Goal: Information Seeking & Learning: Learn about a topic

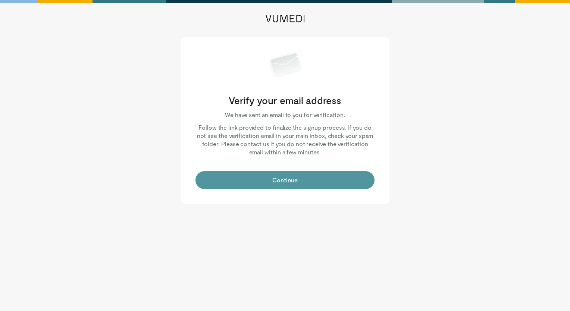
click at [266, 177] on button "Continue" at bounding box center [285, 180] width 179 height 18
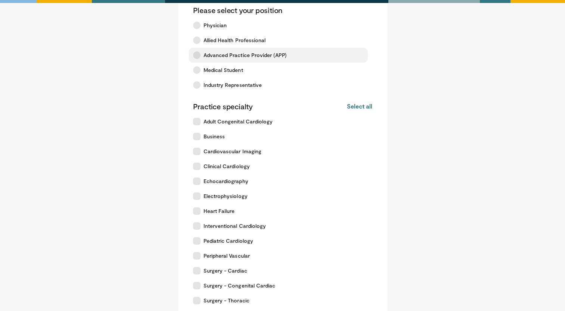
scroll to position [49, 0]
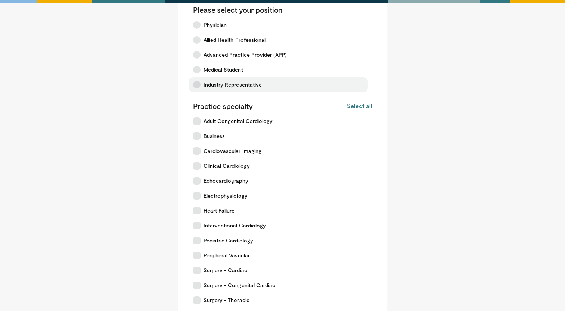
click at [249, 92] on div "Please select your position Physician Allied Health Professional Advanced Pract…" at bounding box center [282, 164] width 179 height 318
click at [240, 88] on span "Industry Representative" at bounding box center [232, 84] width 59 height 7
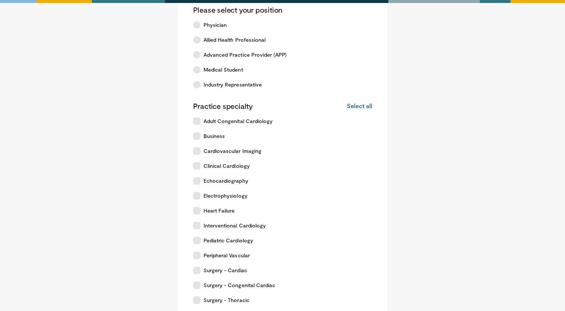
scroll to position [181, 0]
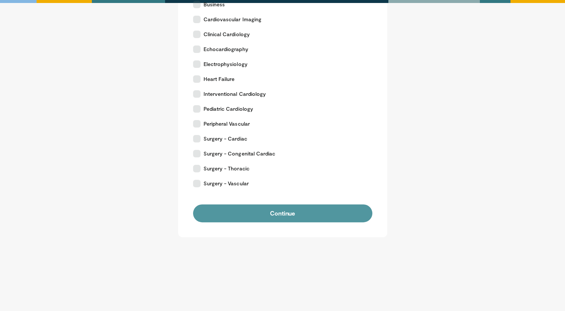
click at [295, 216] on button "Continue" at bounding box center [282, 214] width 179 height 18
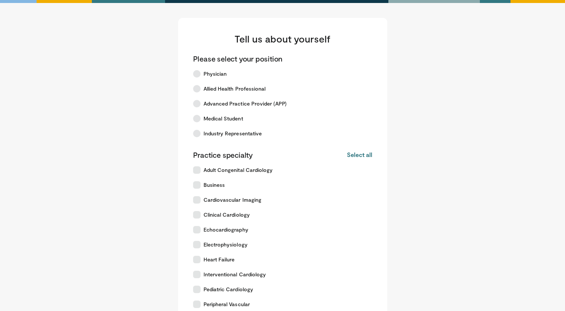
scroll to position [181, 0]
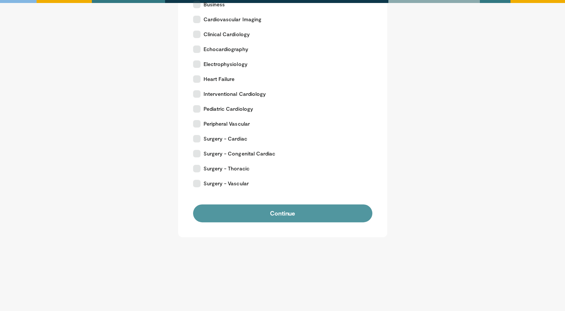
click at [295, 215] on button "Continue" at bounding box center [282, 214] width 179 height 18
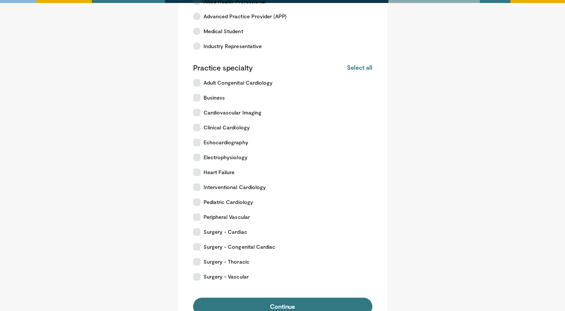
scroll to position [88, 0]
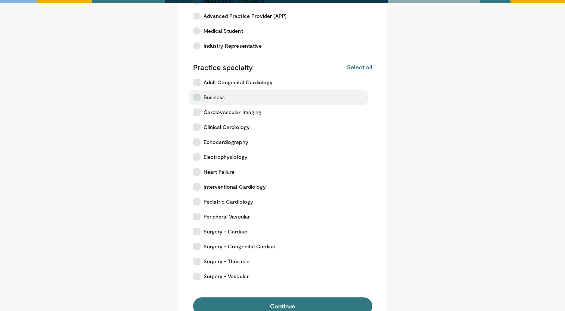
click at [197, 104] on label "Business" at bounding box center [277, 97] width 179 height 15
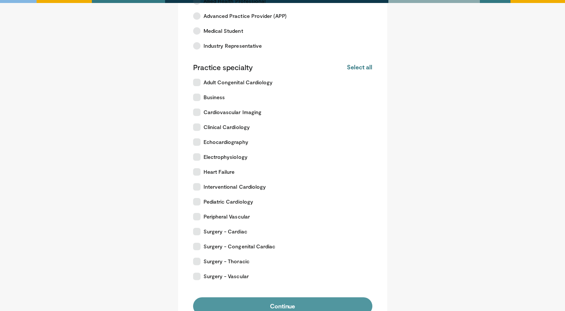
click at [263, 302] on button "Continue" at bounding box center [282, 306] width 179 height 18
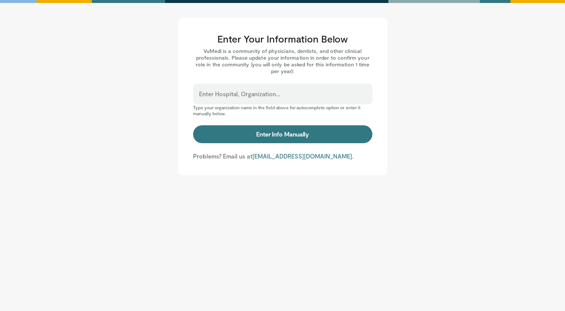
click at [213, 106] on p "Type your organization name in the field above for autocomplete option or enter…" at bounding box center [282, 111] width 179 height 12
click at [212, 101] on input "Enter Hospital, Organization..." at bounding box center [282, 97] width 167 height 8
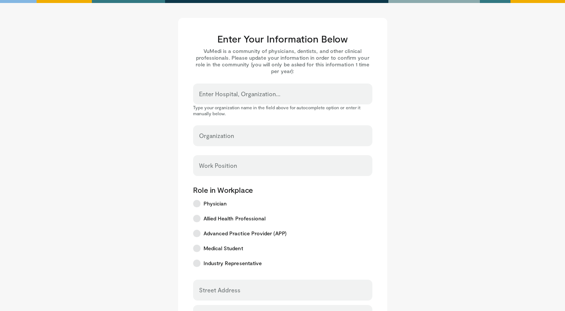
click at [257, 93] on label "Enter Hospital, Organization..." at bounding box center [239, 94] width 81 height 15
click at [257, 93] on input "Enter Hospital, Organization..." at bounding box center [282, 97] width 167 height 8
click at [426, 132] on main "Enter Your Information Below VuMedi is a community of physicians, dentists, and…" at bounding box center [282, 264] width 463 height 493
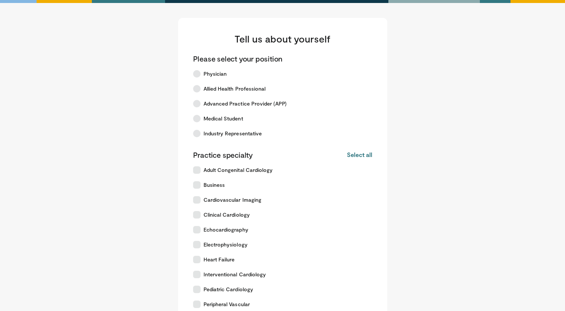
click at [228, 35] on h3 "Tell us about yourself" at bounding box center [282, 39] width 179 height 12
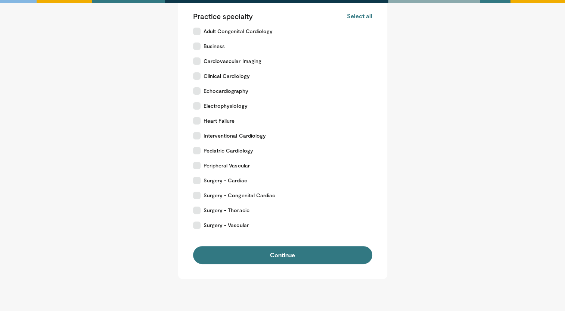
scroll to position [139, 0]
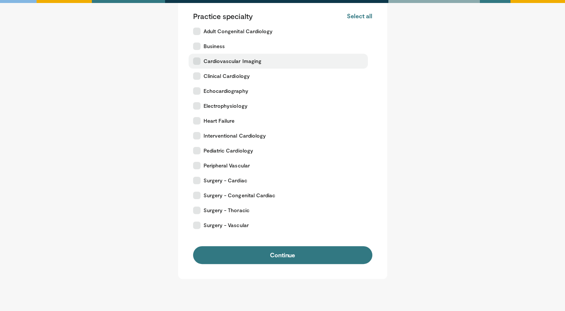
click at [191, 59] on label "Cardiovascular Imaging" at bounding box center [277, 61] width 179 height 15
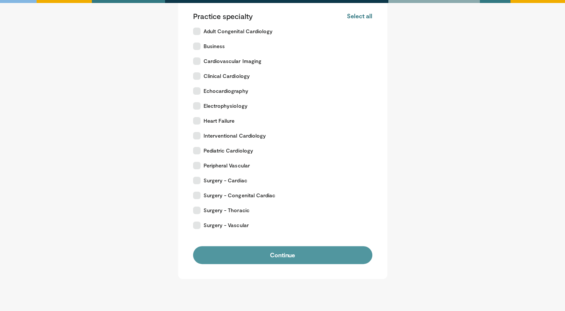
click at [273, 251] on button "Continue" at bounding box center [282, 255] width 179 height 18
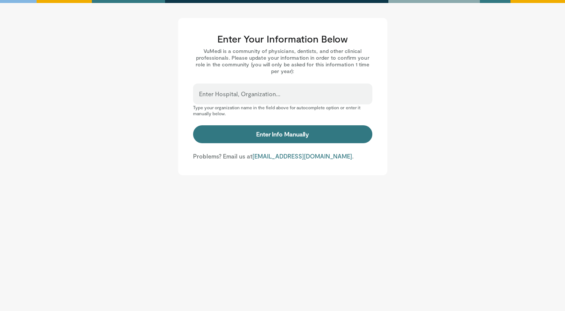
click at [249, 111] on p "Type your organization name in the field above for autocomplete option or enter…" at bounding box center [282, 111] width 179 height 12
click at [247, 102] on div "Enter Hospital, Organization..." at bounding box center [282, 94] width 179 height 21
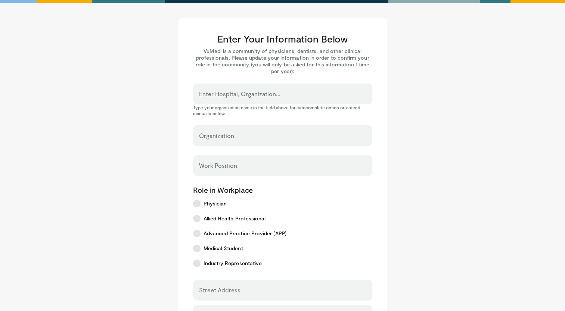
click at [247, 95] on input "Enter Hospital, Organization..." at bounding box center [282, 97] width 167 height 8
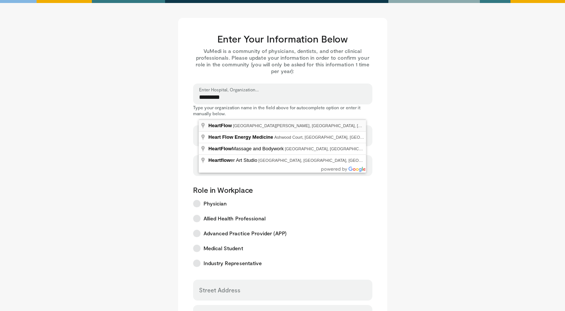
type input "**********"
select select "**"
type input "*********"
type input "**********"
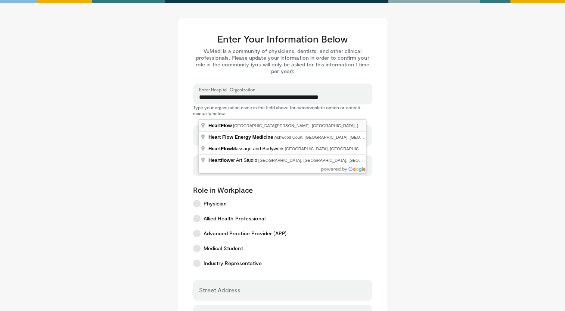
type input "**********"
type input "*****"
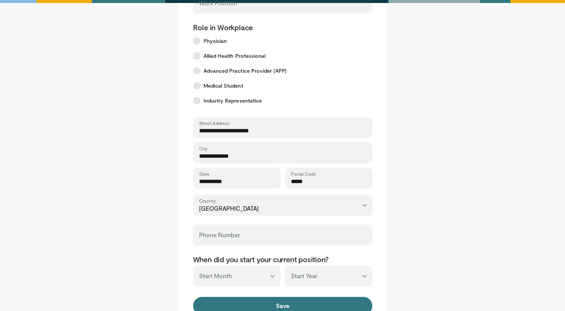
scroll to position [187, 0]
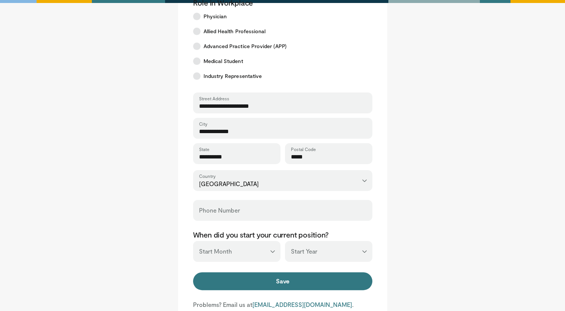
click at [228, 246] on select "*** ******* ******** ***** ***** *** **** **** ****** ********* ******* *******…" at bounding box center [236, 251] width 87 height 21
select select "*"
click at [193, 241] on select "*** ******* ******** ***** ***** *** **** **** ****** ********* ******* *******…" at bounding box center [236, 251] width 87 height 21
click at [315, 255] on select "*** **** **** **** **** **** **** **** **** **** **** **** **** **** **** **** …" at bounding box center [328, 251] width 87 height 21
select select "****"
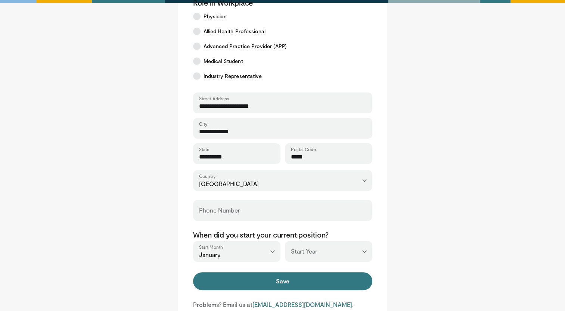
click at [285, 241] on select "*** **** **** **** **** **** **** **** **** **** **** **** **** **** **** **** …" at bounding box center [328, 251] width 87 height 21
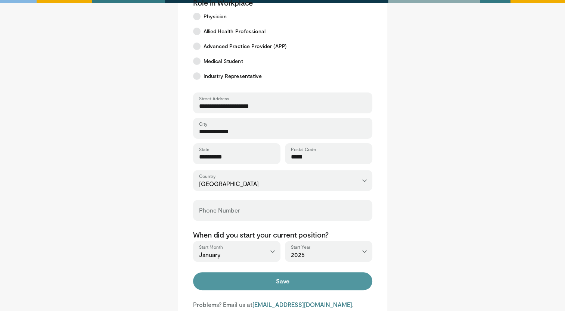
click at [291, 278] on button "Save" at bounding box center [282, 281] width 179 height 18
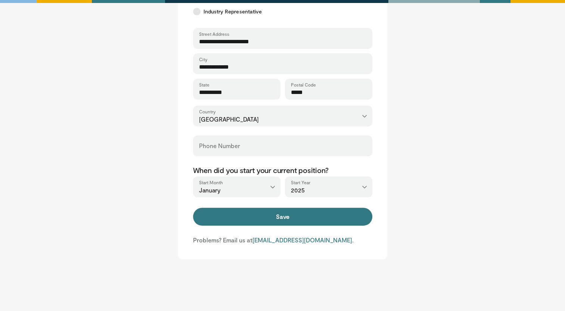
scroll to position [255, 0]
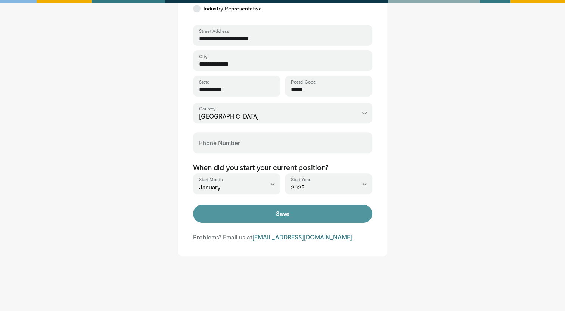
type input "**********"
click at [269, 222] on button "Save" at bounding box center [282, 214] width 179 height 18
type input "**********"
click at [215, 217] on button "Save" at bounding box center [282, 214] width 179 height 18
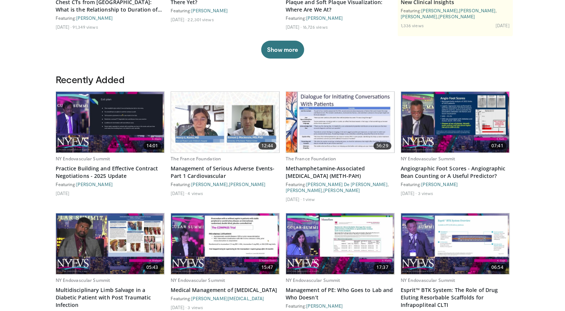
scroll to position [158, 0]
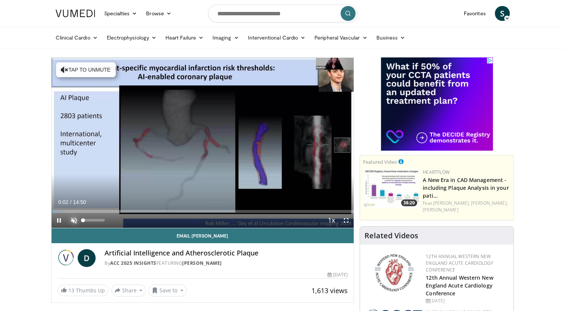
click at [69, 220] on span "Video Player" at bounding box center [73, 220] width 15 height 15
click at [344, 218] on span "Video Player" at bounding box center [346, 220] width 15 height 15
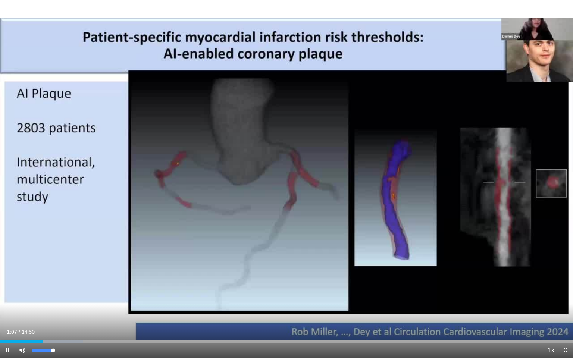
drag, startPoint x: 54, startPoint y: 351, endPoint x: 66, endPoint y: 353, distance: 12.9
click at [66, 311] on div "Mute 100%" at bounding box center [41, 350] width 52 height 15
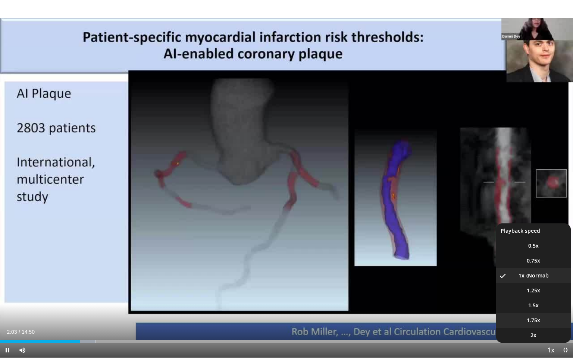
click at [531, 311] on span "1.75x" at bounding box center [533, 320] width 13 height 7
click at [518, 271] on li "1x" at bounding box center [533, 275] width 75 height 15
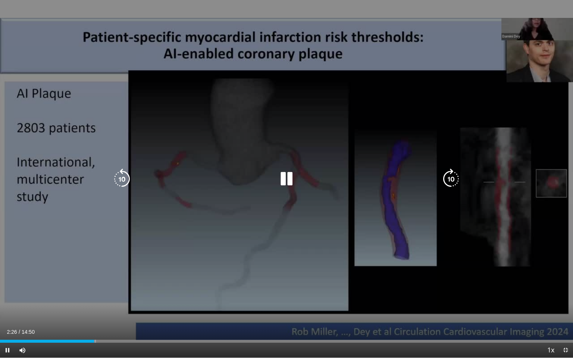
click at [115, 172] on icon "Video Player" at bounding box center [122, 179] width 21 height 21
click at [125, 176] on icon "Video Player" at bounding box center [122, 179] width 21 height 21
click at [290, 175] on icon "Video Player" at bounding box center [286, 179] width 21 height 21
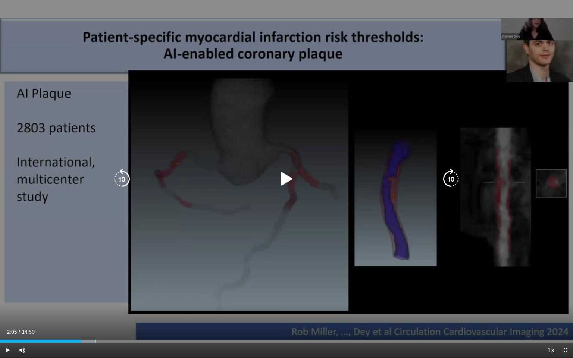
click at [284, 184] on icon "Video Player" at bounding box center [286, 179] width 21 height 21
click at [289, 180] on icon "Video Player" at bounding box center [286, 179] width 21 height 21
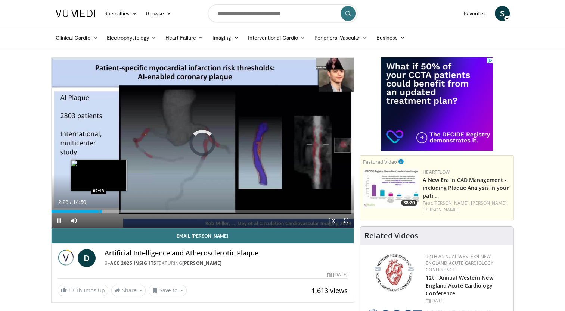
click at [99, 210] on div "Progress Bar" at bounding box center [99, 211] width 1 height 3
click at [103, 212] on div "Progress Bar" at bounding box center [103, 211] width 1 height 3
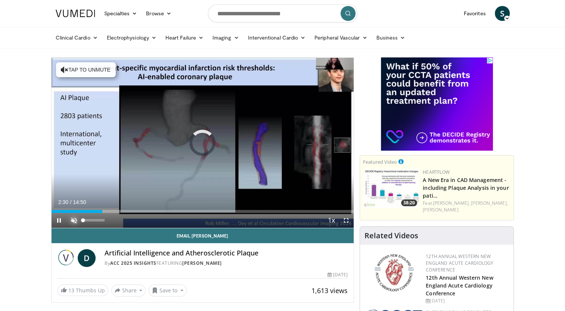
click at [72, 224] on span "Video Player" at bounding box center [73, 220] width 15 height 15
click at [344, 224] on span "Video Player" at bounding box center [346, 220] width 15 height 15
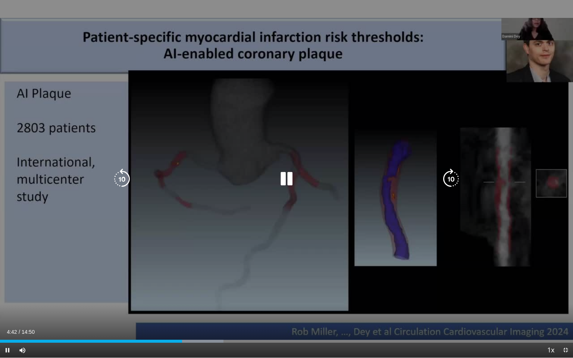
click at [288, 178] on icon "Video Player" at bounding box center [286, 179] width 21 height 21
click at [281, 181] on icon "Video Player" at bounding box center [286, 179] width 21 height 21
click at [289, 176] on icon "Video Player" at bounding box center [286, 179] width 21 height 21
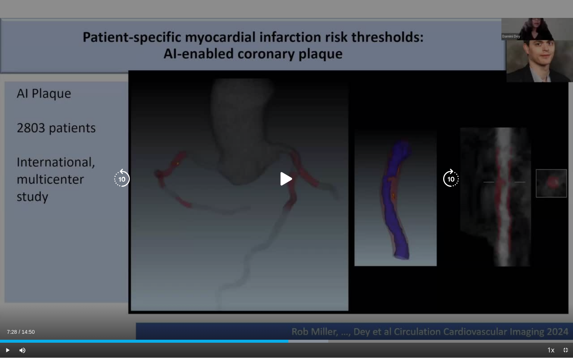
click at [287, 178] on icon "Video Player" at bounding box center [286, 179] width 21 height 21
click at [281, 181] on icon "Video Player" at bounding box center [286, 179] width 21 height 21
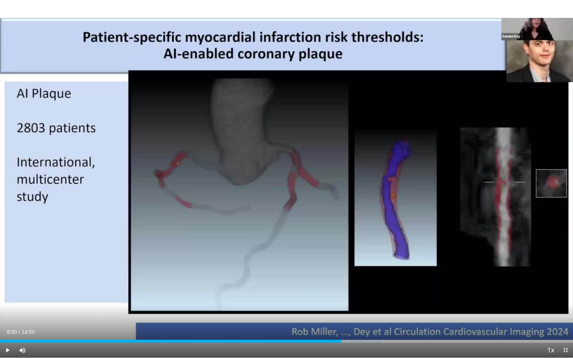
click at [281, 181] on div "10 seconds Tap to unmute" at bounding box center [286, 179] width 573 height 358
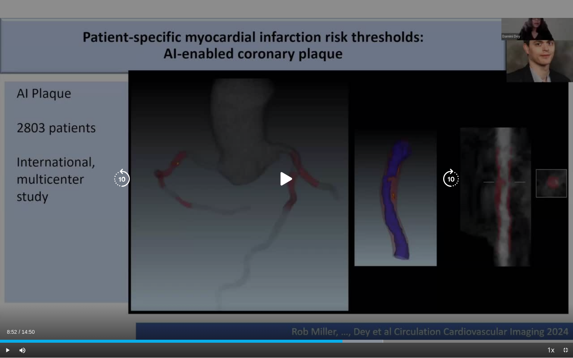
click at [281, 181] on icon "Video Player" at bounding box center [286, 179] width 21 height 21
click at [283, 181] on icon "Video Player" at bounding box center [286, 179] width 21 height 21
click at [283, 178] on icon "Video Player" at bounding box center [286, 179] width 21 height 21
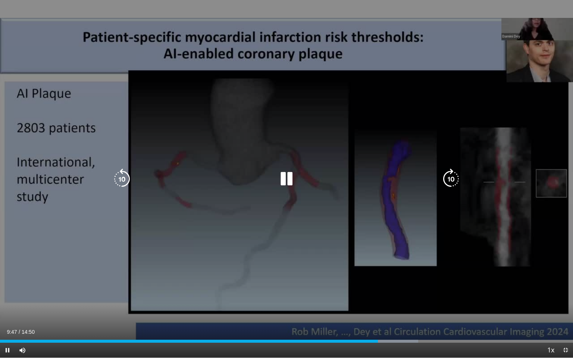
click at [290, 182] on icon "Video Player" at bounding box center [286, 179] width 21 height 21
click at [291, 183] on icon "Video Player" at bounding box center [286, 179] width 21 height 21
click at [291, 178] on icon "Video Player" at bounding box center [286, 179] width 21 height 21
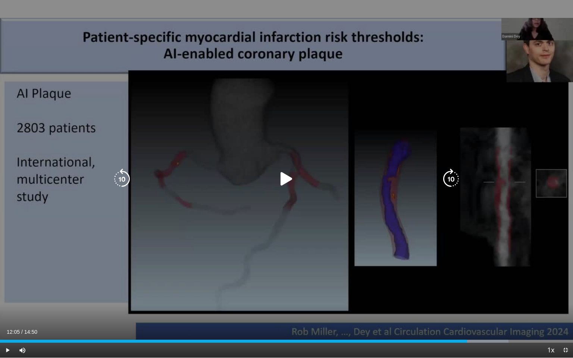
click at [291, 178] on icon "Video Player" at bounding box center [286, 179] width 21 height 21
click at [291, 178] on div "10 seconds Tap to unmute" at bounding box center [286, 179] width 573 height 358
click at [280, 182] on icon "Video Player" at bounding box center [286, 179] width 21 height 21
